Goal: Navigation & Orientation: Find specific page/section

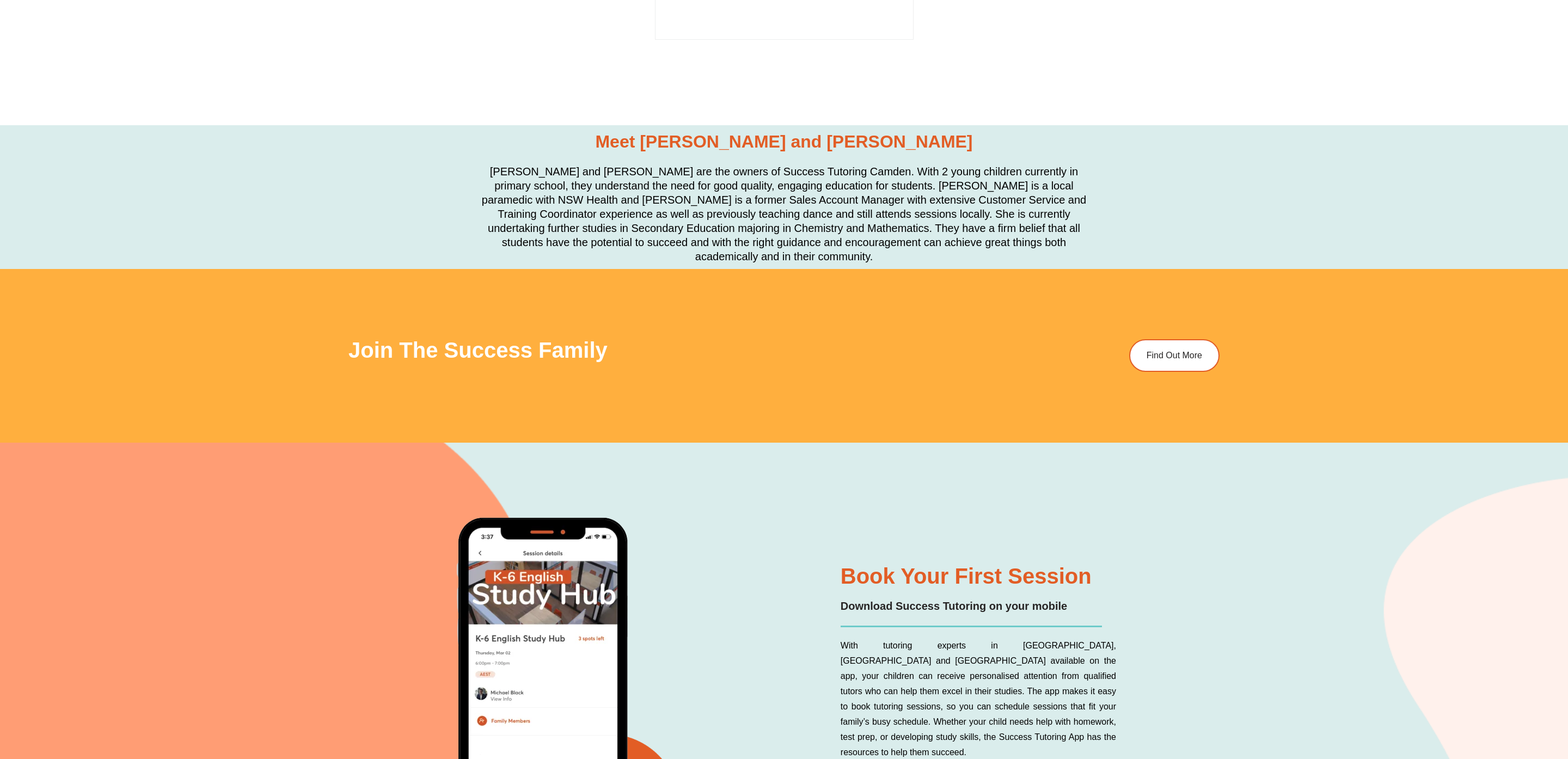
scroll to position [3534, 0]
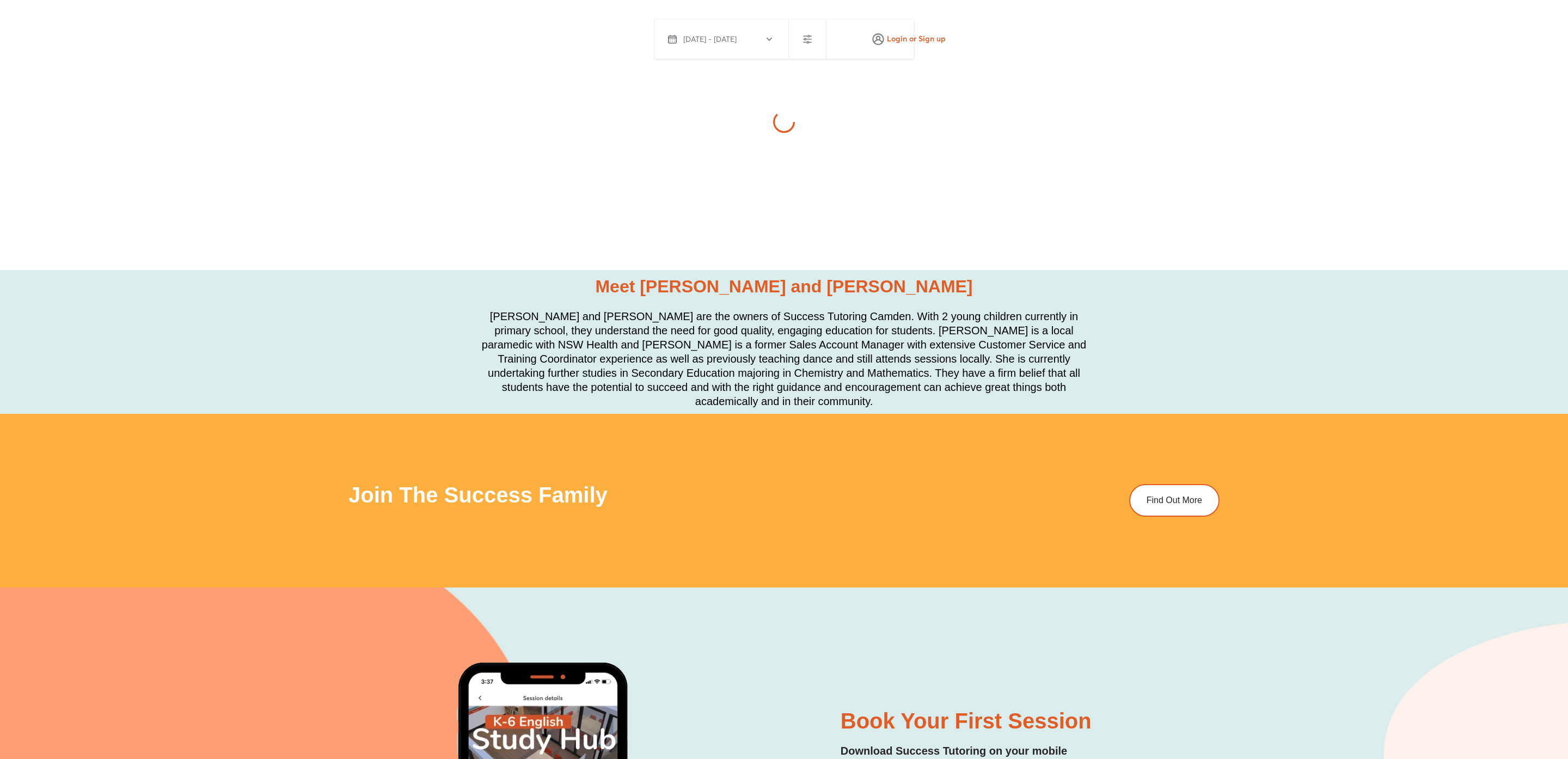
scroll to position [3267, 0]
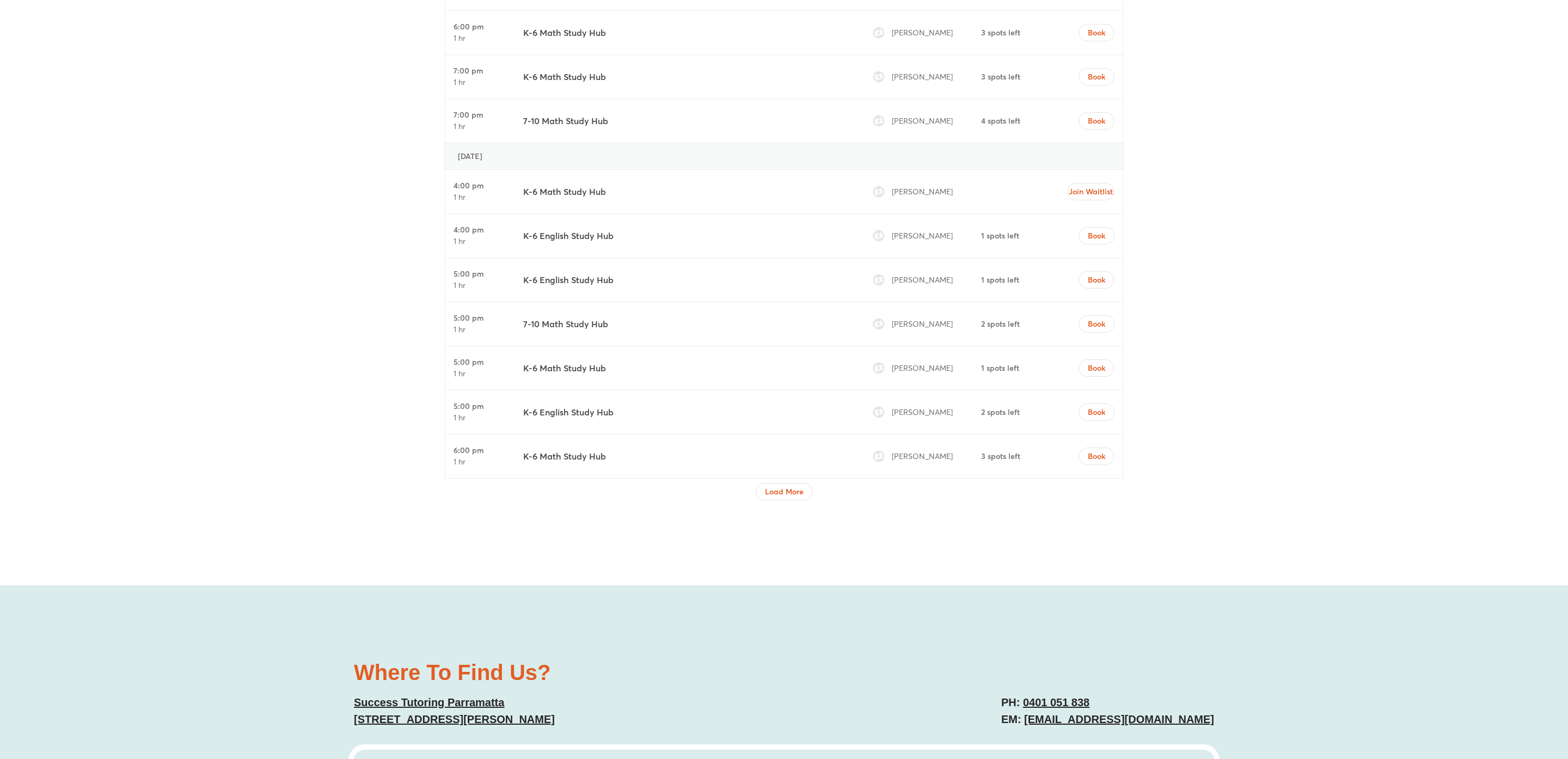
scroll to position [4961, 0]
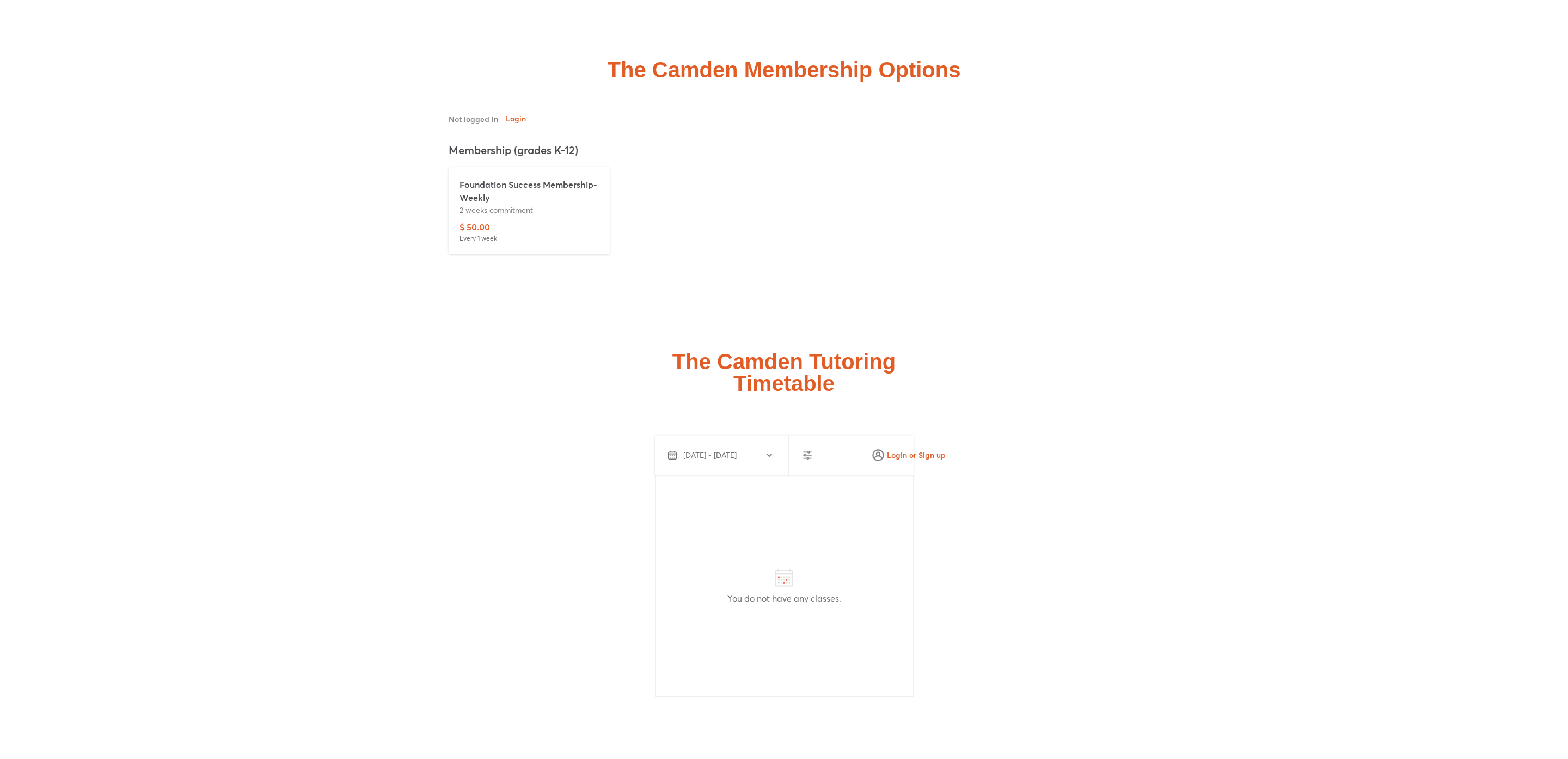
scroll to position [2852, 0]
